Goal: Navigation & Orientation: Find specific page/section

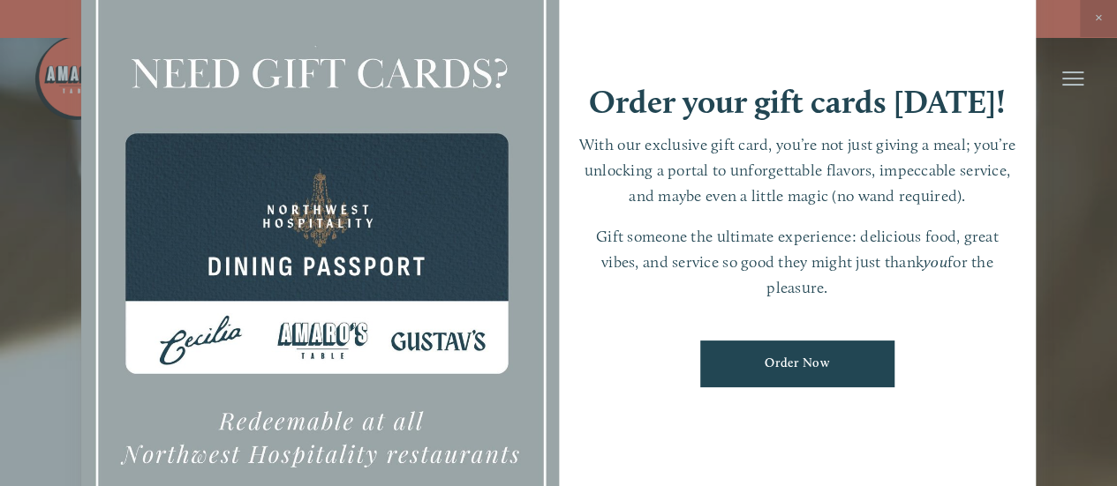
click at [1064, 165] on div at bounding box center [558, 243] width 1117 height 486
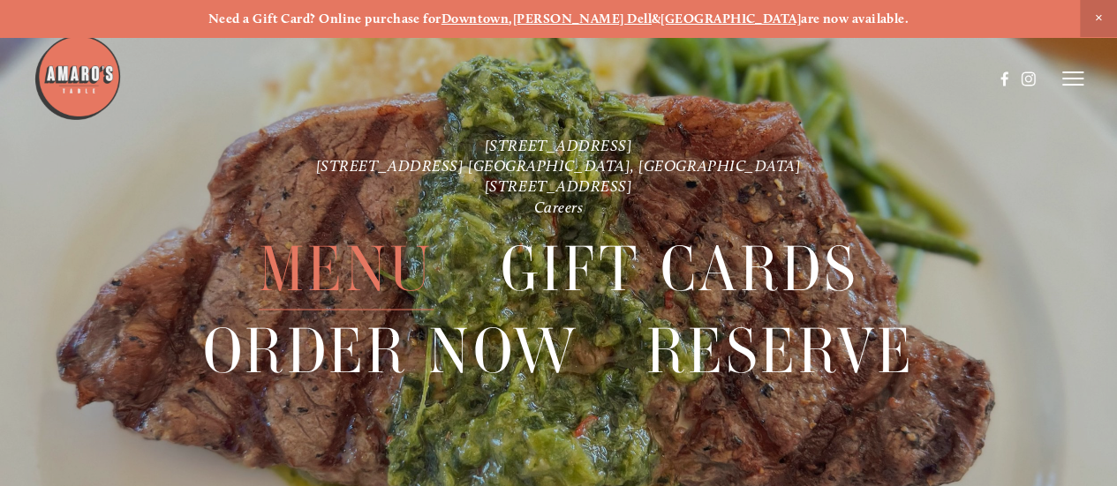
click at [344, 276] on span "Menu" at bounding box center [346, 269] width 175 height 81
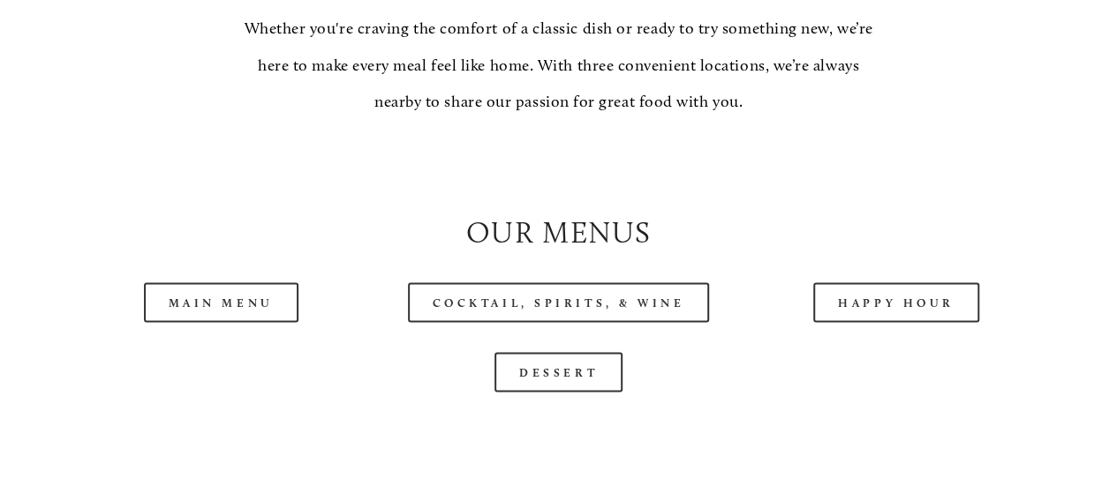
scroll to position [1501, 0]
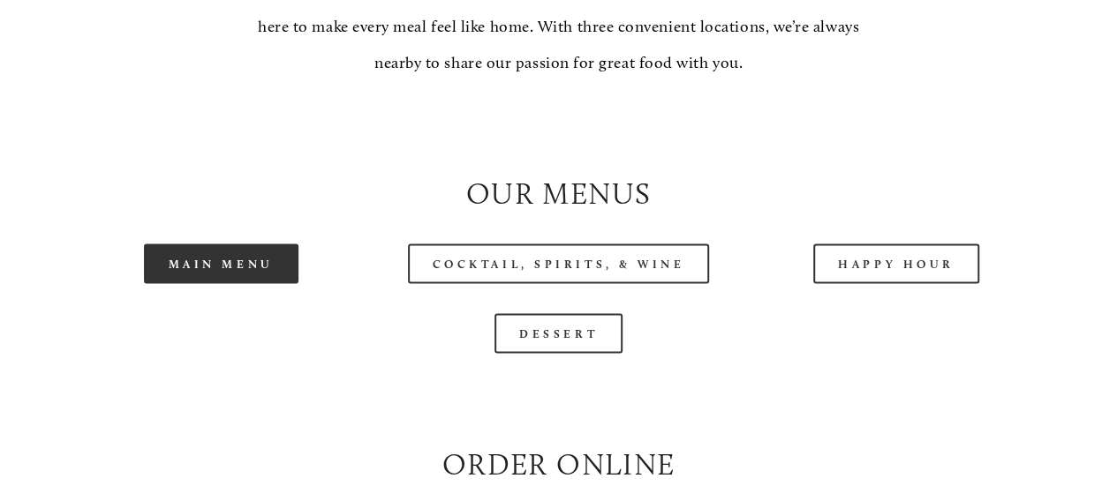
click at [207, 283] on link "Main Menu" at bounding box center [221, 264] width 155 height 40
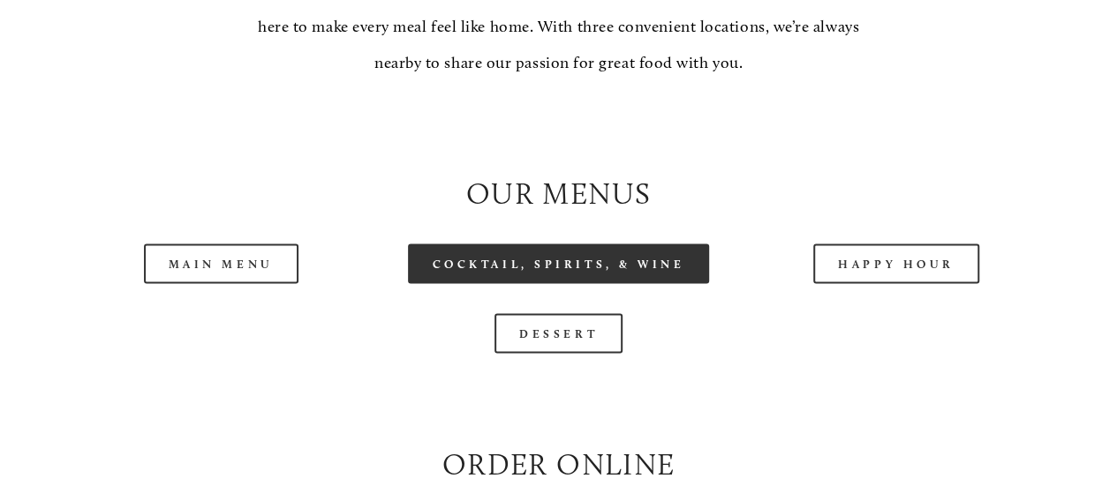
click at [645, 283] on link "Cocktail, Spirits, & Wine" at bounding box center [559, 264] width 302 height 40
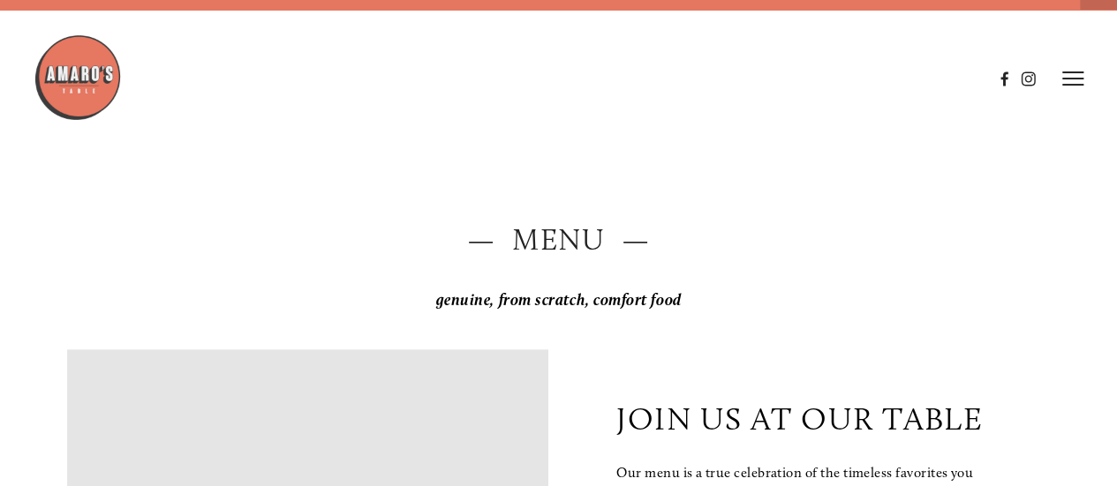
scroll to position [0, 0]
